Goal: Task Accomplishment & Management: Manage account settings

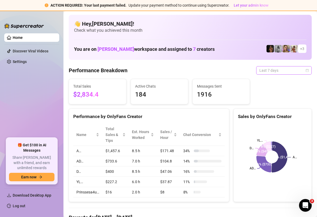
click at [234, 68] on span "Last 7 days" at bounding box center [283, 70] width 49 height 8
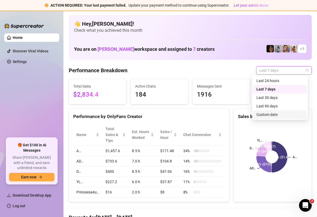
click at [234, 113] on div "Custom date" at bounding box center [280, 115] width 47 height 6
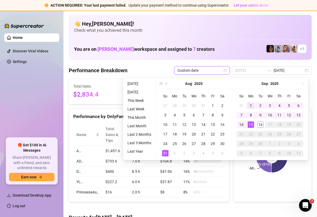
type input "[DATE]"
click at [234, 105] on div "1" at bounding box center [251, 105] width 6 height 6
type input "[DATE]"
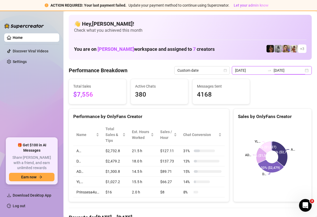
click at [234, 72] on input "[DATE]" at bounding box center [250, 70] width 30 height 6
click at [234, 187] on rect at bounding box center [272, 157] width 68 height 66
click at [21, 189] on link "Log out" at bounding box center [19, 206] width 13 height 4
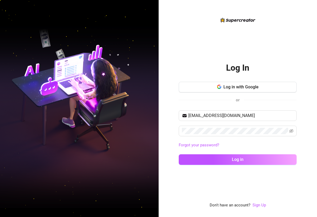
type input "[EMAIL_ADDRESS][DOMAIN_NAME]"
click at [234, 130] on icon "eye-invisible" at bounding box center [291, 131] width 4 height 4
click at [234, 159] on button "Log in" at bounding box center [238, 159] width 118 height 11
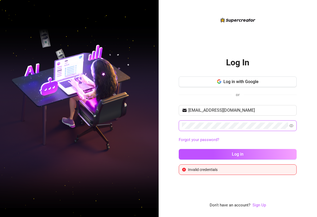
click at [234, 154] on button "Log in" at bounding box center [238, 154] width 118 height 11
